Goal: Book appointment/travel/reservation

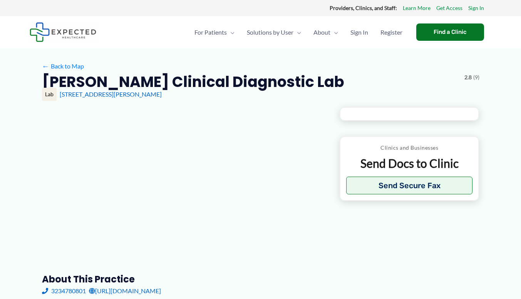
type input "**********"
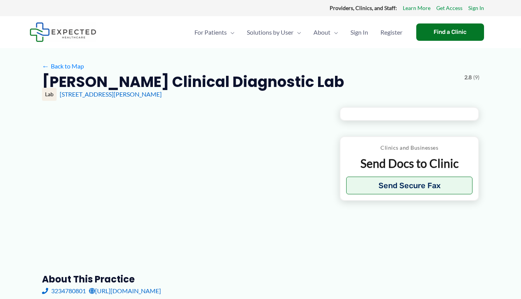
type input "**********"
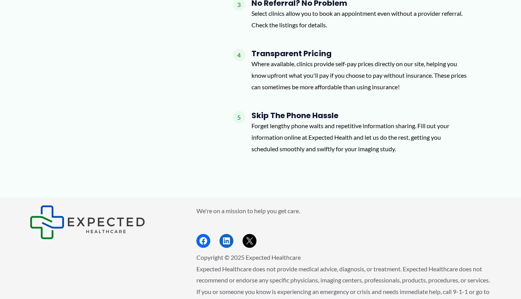
scroll to position [796, 0]
